Goal: Task Accomplishment & Management: Use online tool/utility

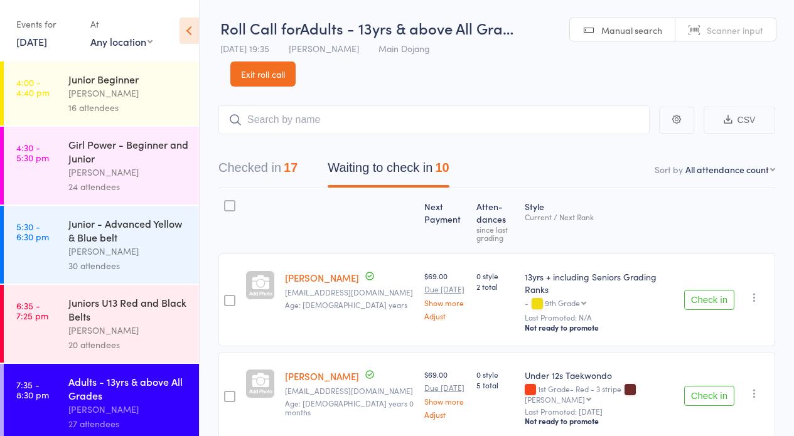
click at [262, 70] on link "Exit roll call" at bounding box center [262, 74] width 65 height 25
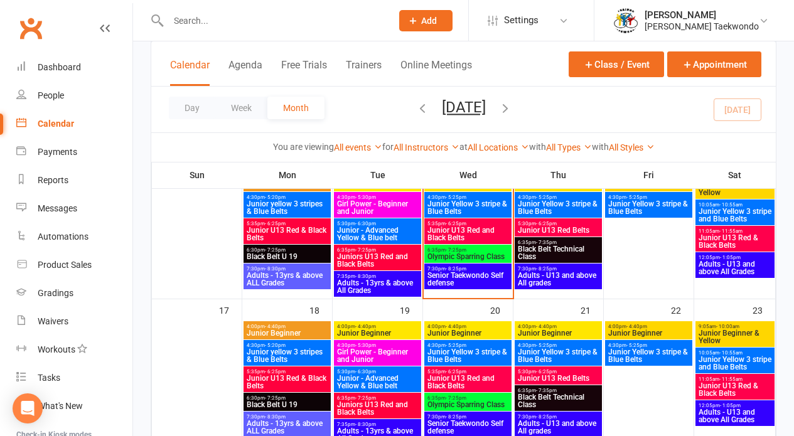
scroll to position [314, 0]
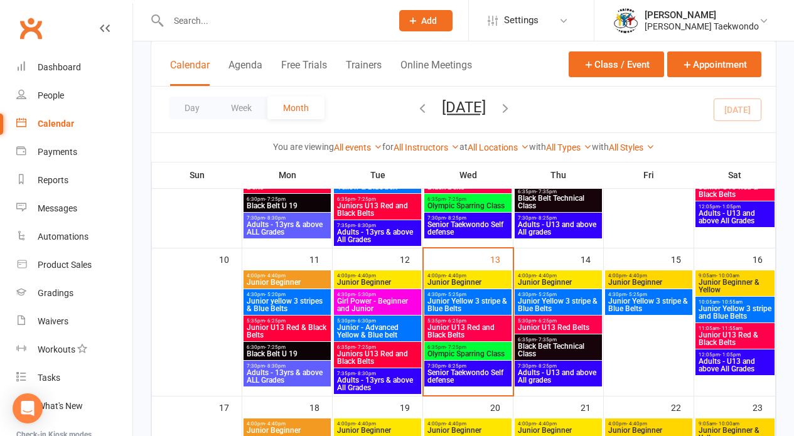
click at [461, 275] on span "- 4:40pm" at bounding box center [456, 276] width 21 height 6
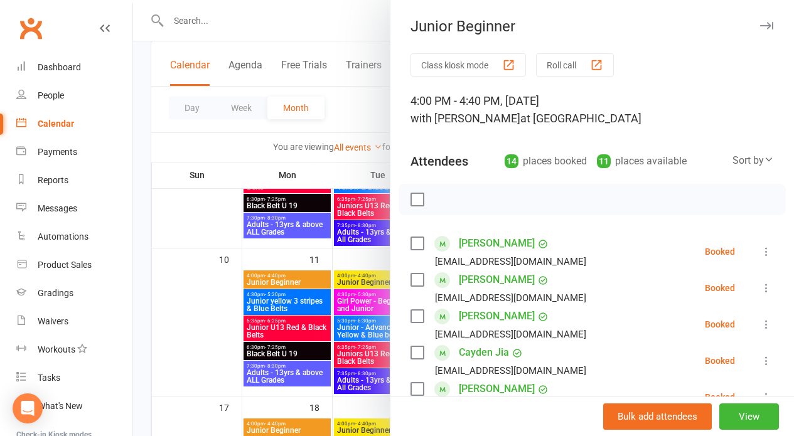
click at [547, 60] on button "Roll call" at bounding box center [575, 64] width 78 height 23
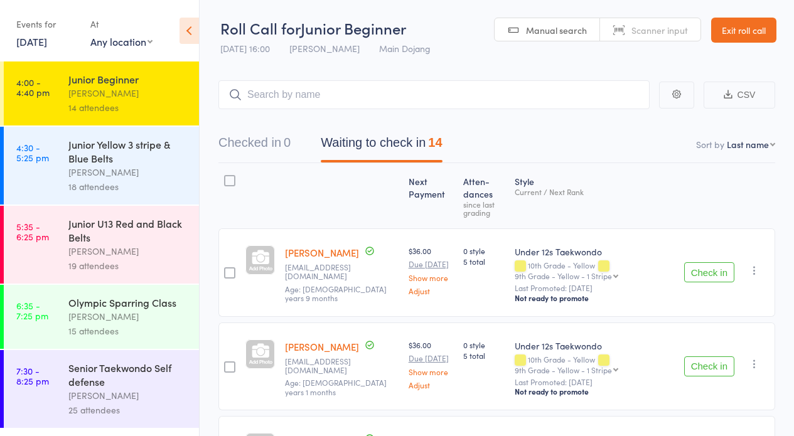
click at [719, 271] on button "Check in" at bounding box center [709, 272] width 50 height 20
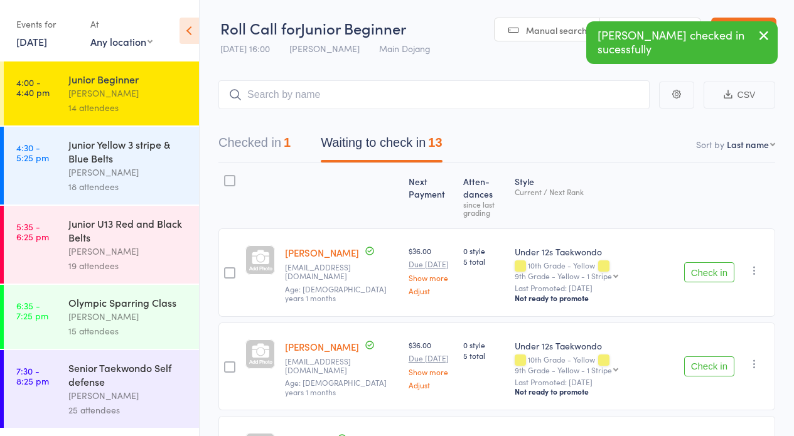
click at [700, 269] on button "Check in" at bounding box center [709, 272] width 50 height 20
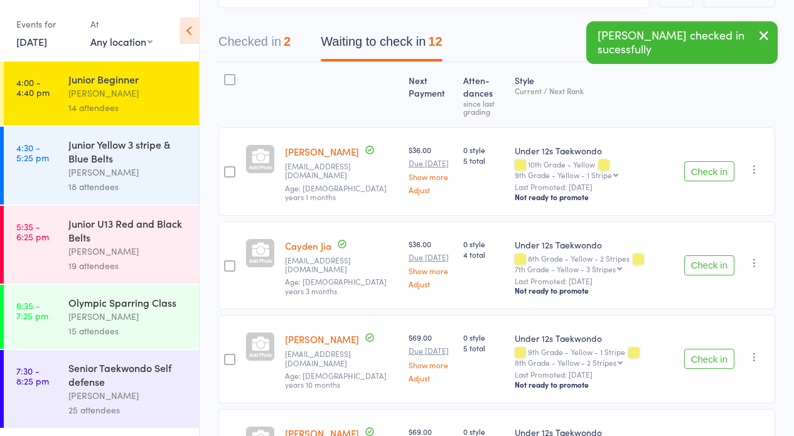
click at [708, 169] on button "Check in" at bounding box center [709, 171] width 50 height 20
click at [704, 171] on button "Check in" at bounding box center [709, 171] width 50 height 20
click at [706, 169] on button "Check in" at bounding box center [709, 171] width 50 height 20
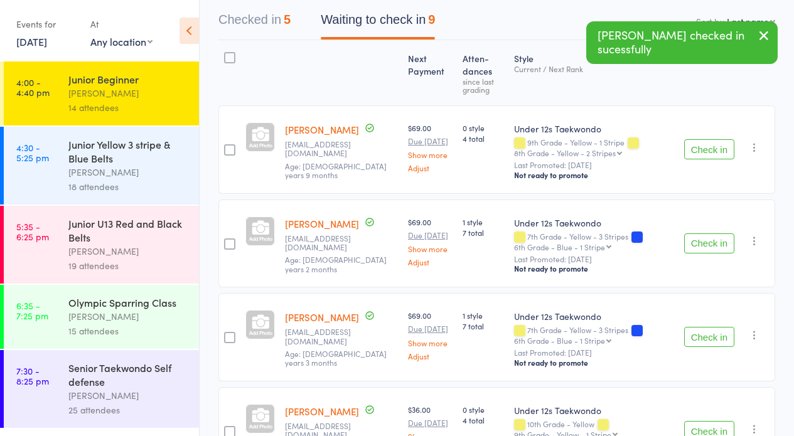
click at [710, 240] on button "Check in" at bounding box center [709, 243] width 50 height 20
click at [711, 242] on button "Check in" at bounding box center [709, 243] width 50 height 20
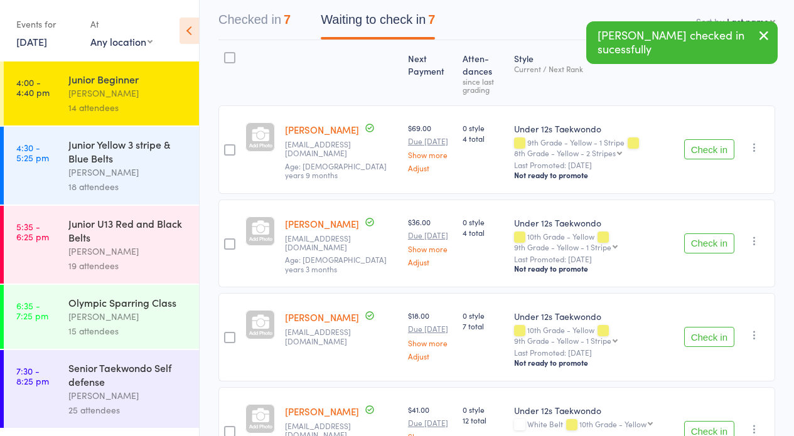
click at [709, 242] on button "Check in" at bounding box center [709, 243] width 50 height 20
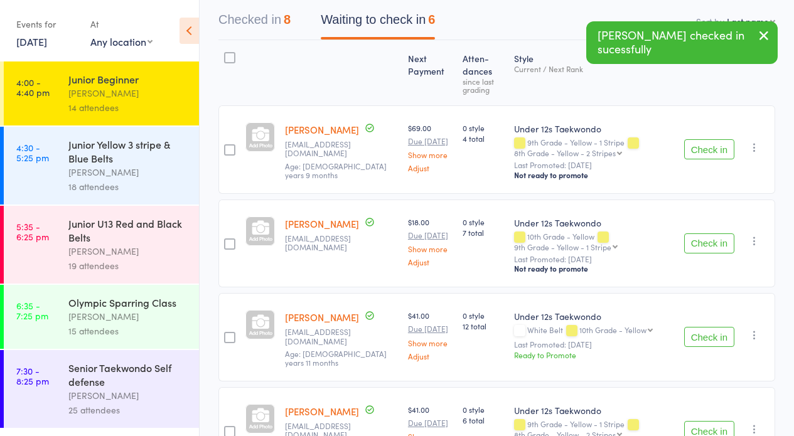
click at [707, 240] on button "Check in" at bounding box center [709, 243] width 50 height 20
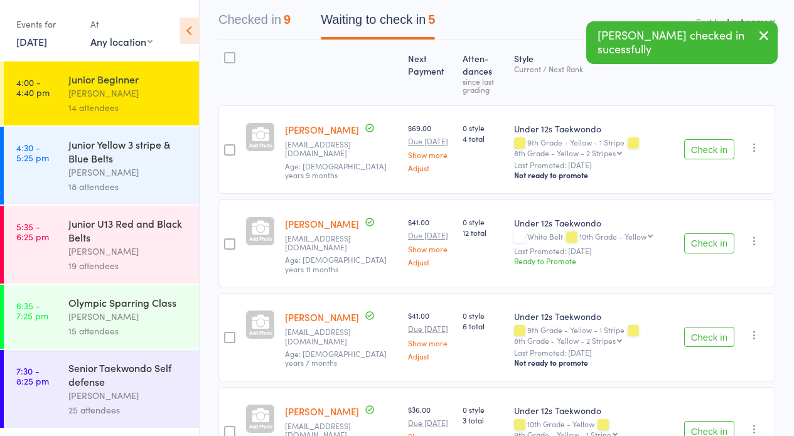
click at [707, 240] on button "Check in" at bounding box center [709, 243] width 50 height 20
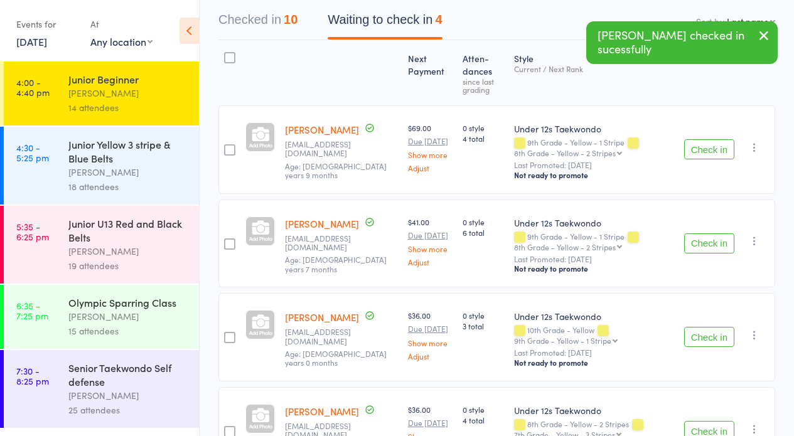
click at [705, 242] on button "Check in" at bounding box center [709, 243] width 50 height 20
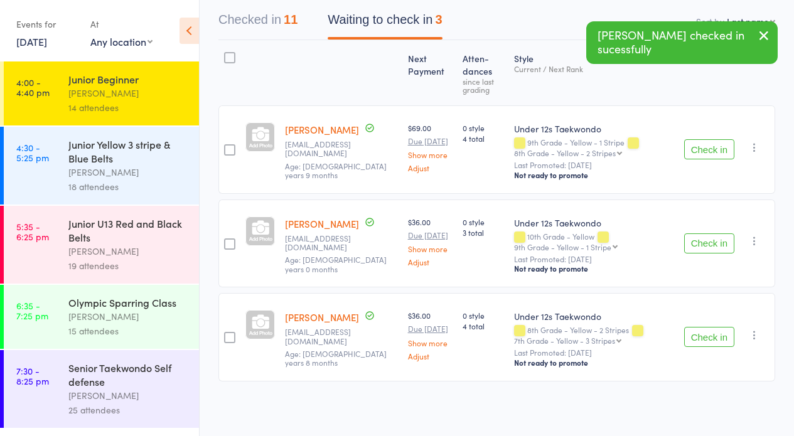
click at [706, 241] on button "Check in" at bounding box center [709, 243] width 50 height 20
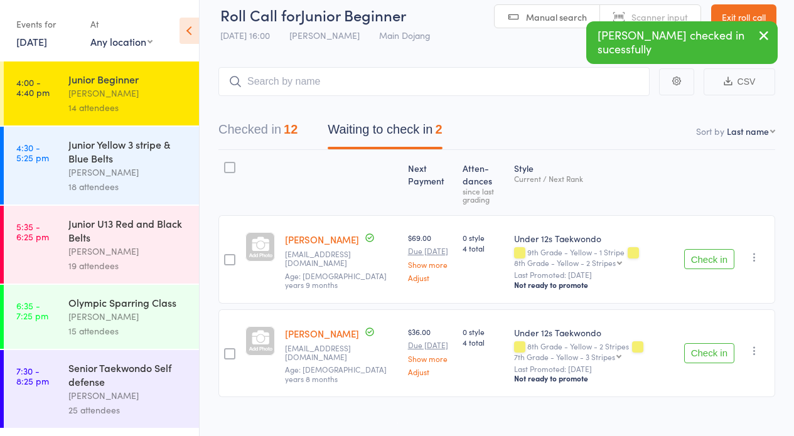
scroll to position [0, 0]
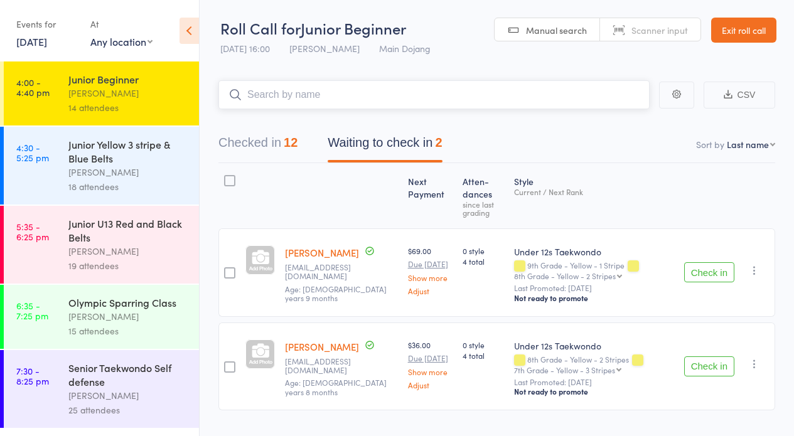
click at [281, 93] on input "search" at bounding box center [433, 94] width 431 height 29
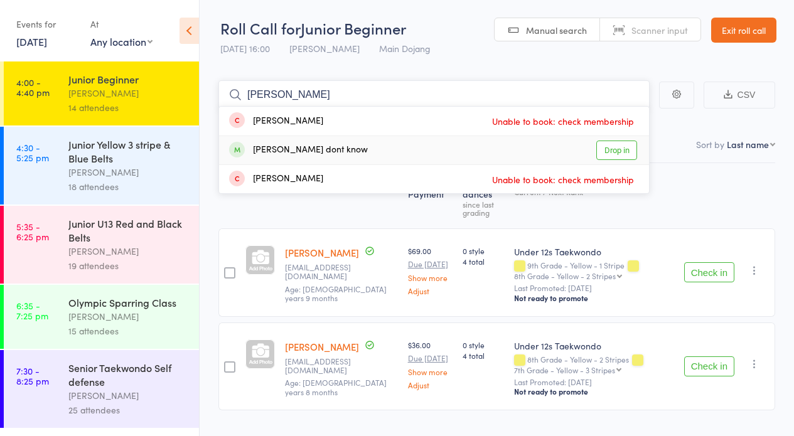
type input "Jett"
click at [614, 148] on link "Drop in" at bounding box center [616, 150] width 41 height 19
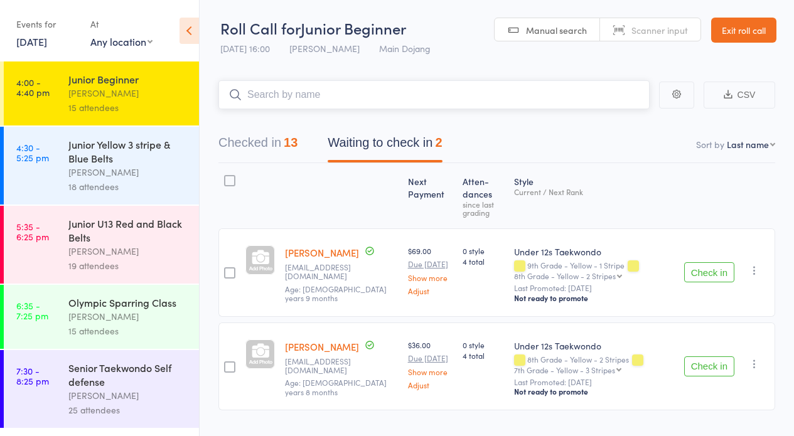
click at [253, 141] on button "Checked in 13" at bounding box center [257, 145] width 79 height 33
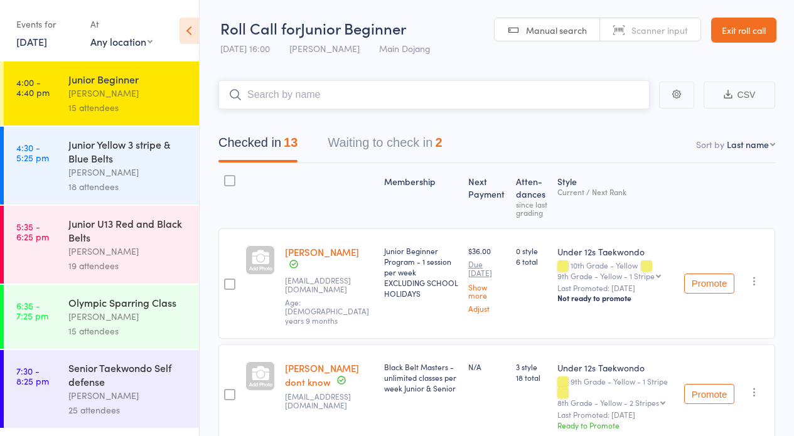
click at [353, 141] on button "Waiting to check in 2" at bounding box center [385, 145] width 114 height 33
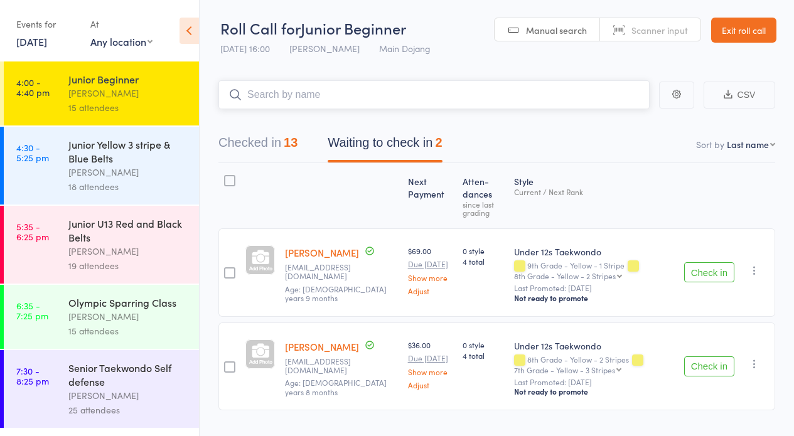
click at [249, 139] on button "Checked in 13" at bounding box center [257, 145] width 79 height 33
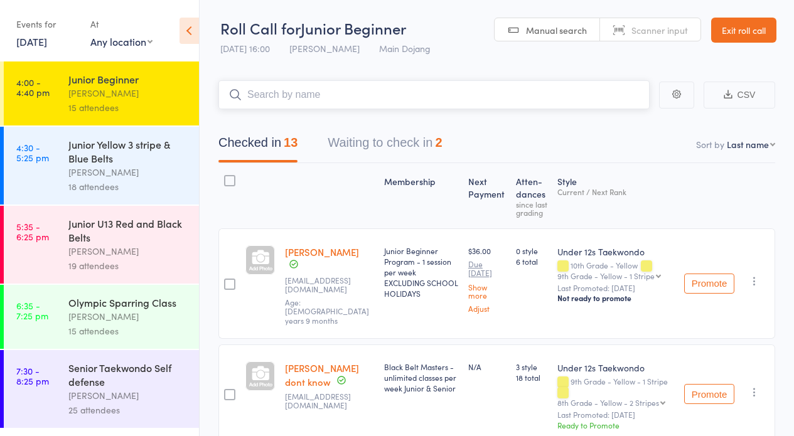
scroll to position [22, 0]
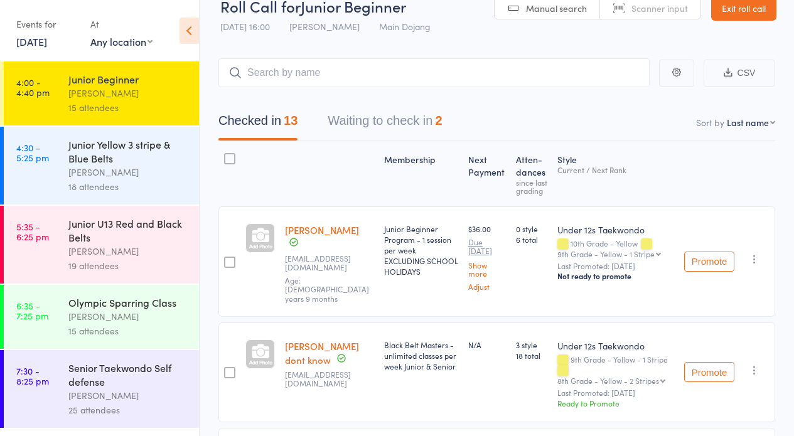
click at [110, 173] on div "[PERSON_NAME]" at bounding box center [128, 172] width 120 height 14
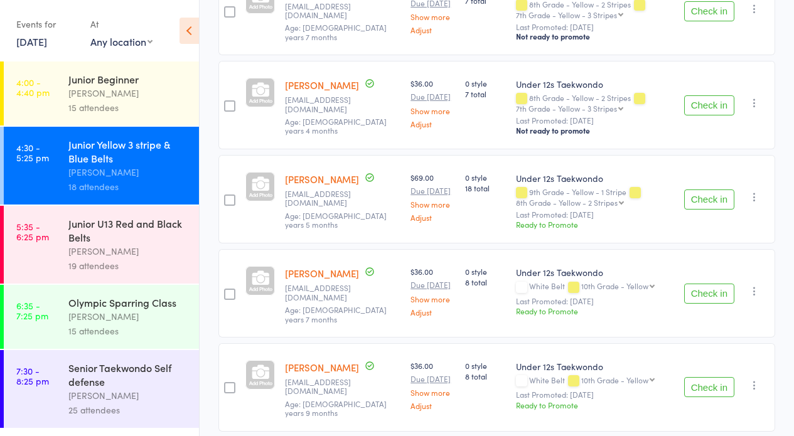
scroll to position [1525, 0]
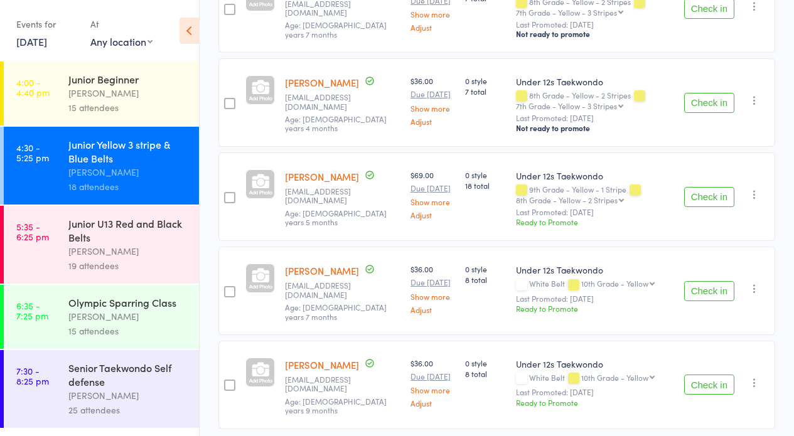
click at [709, 113] on button "Check in" at bounding box center [709, 103] width 50 height 20
